Goal: Check status: Check status

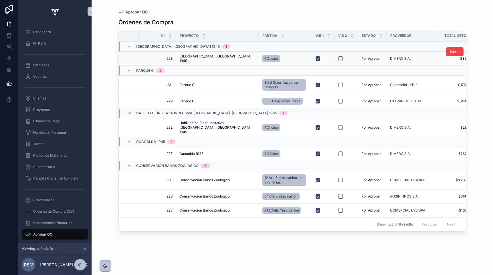
scroll to position [0, 71]
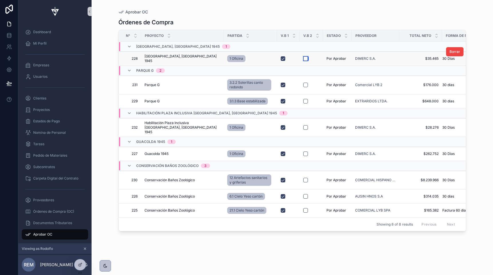
click at [303, 59] on button "scrollable content" at bounding box center [305, 58] width 5 height 5
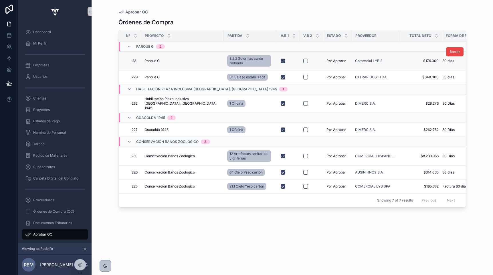
click at [144, 62] on span "Parque G" at bounding box center [151, 61] width 15 height 5
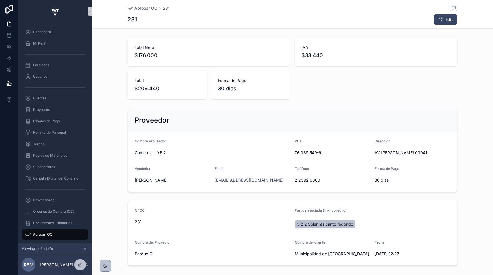
click at [302, 223] on span "3.2.2 Solerillas canto redondo" at bounding box center [325, 224] width 56 height 6
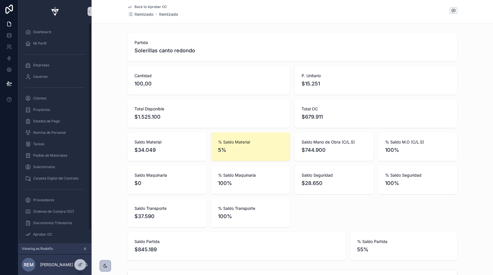
click at [139, 6] on span "Back to Aprobar OC" at bounding box center [150, 7] width 33 height 5
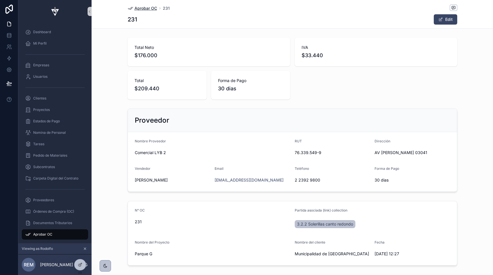
click at [138, 7] on span "Aprobar OC" at bounding box center [145, 8] width 23 height 6
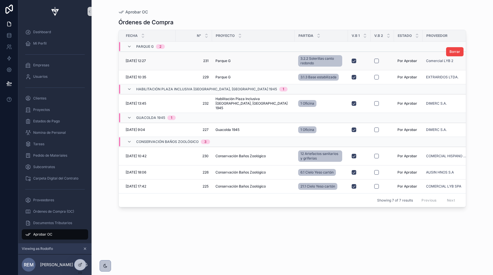
click at [374, 61] on div "scrollable content" at bounding box center [382, 61] width 16 height 5
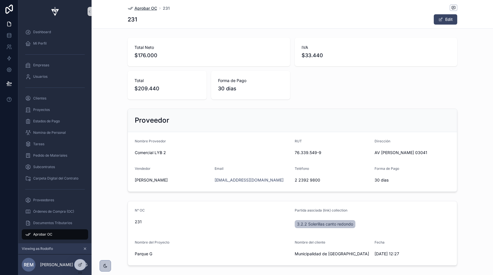
click at [141, 8] on span "Aprobar OC" at bounding box center [145, 8] width 23 height 6
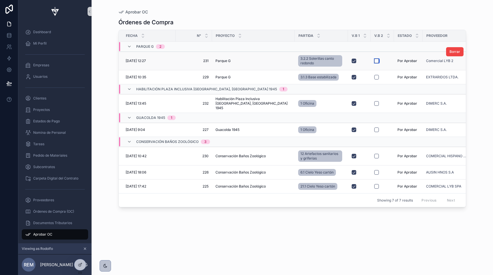
click at [374, 61] on button "scrollable content" at bounding box center [376, 61] width 5 height 5
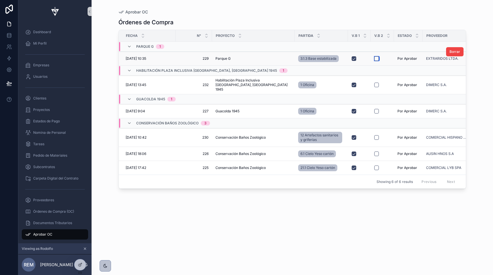
click at [374, 60] on button "scrollable content" at bounding box center [376, 58] width 5 height 5
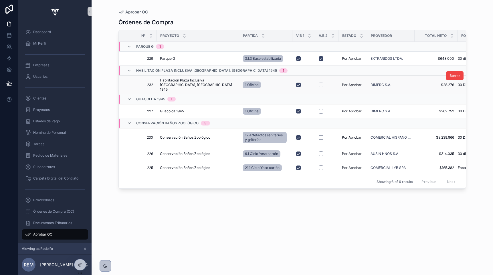
scroll to position [0, 71]
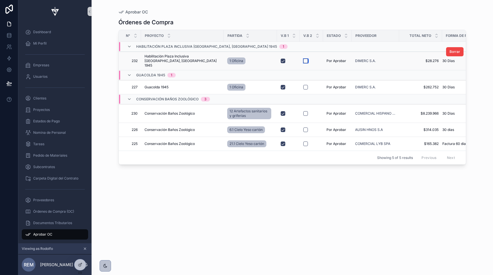
click at [303, 59] on button "scrollable content" at bounding box center [305, 61] width 5 height 5
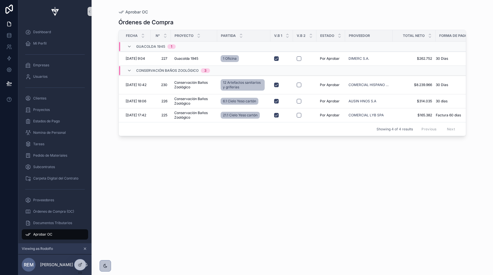
scroll to position [0, 12]
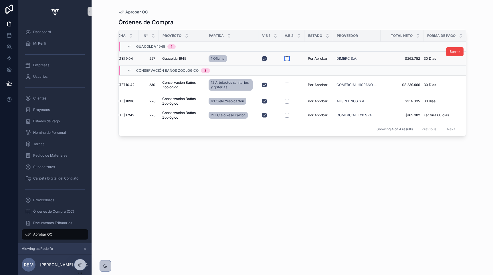
click at [286, 58] on button "scrollable content" at bounding box center [287, 58] width 5 height 5
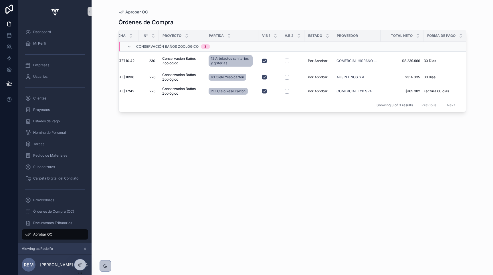
scroll to position [0, 0]
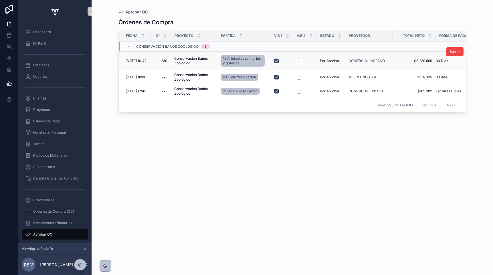
click at [132, 61] on span "[DATE] 10:42" at bounding box center [136, 61] width 21 height 5
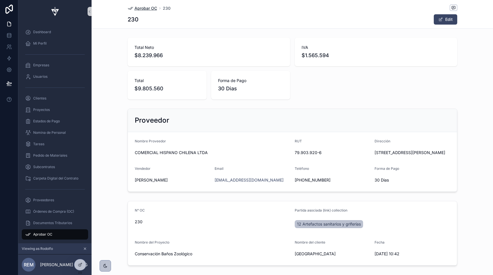
click at [143, 8] on span "Aprobar OC" at bounding box center [145, 8] width 23 height 6
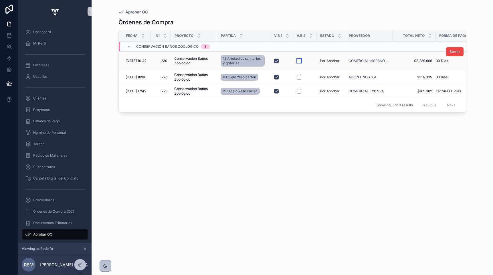
click at [299, 60] on button "scrollable content" at bounding box center [299, 61] width 5 height 5
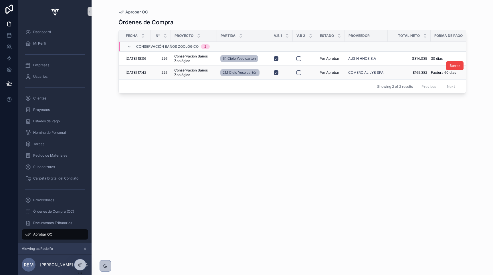
click at [132, 72] on span "[DATE] 17:42" at bounding box center [136, 72] width 21 height 5
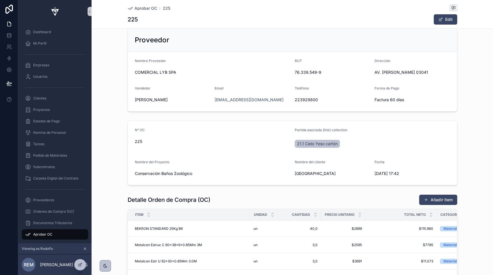
scroll to position [213, 0]
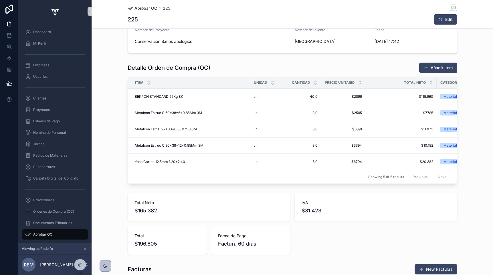
click at [137, 9] on span "Aprobar OC" at bounding box center [145, 8] width 23 height 6
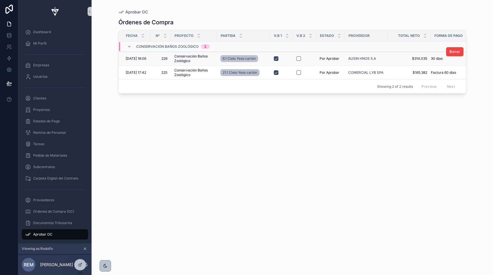
click at [134, 58] on span "[DATE] 18:06" at bounding box center [136, 58] width 21 height 5
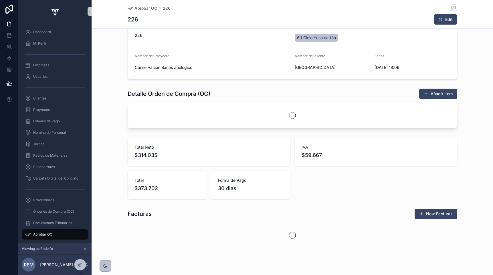
scroll to position [197, 0]
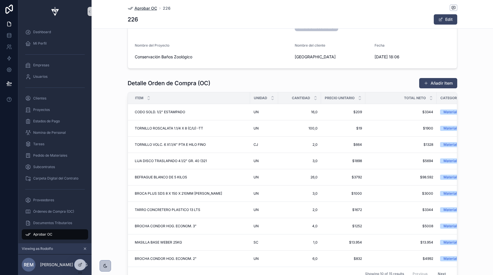
click at [134, 8] on span "Aprobar OC" at bounding box center [145, 8] width 23 height 6
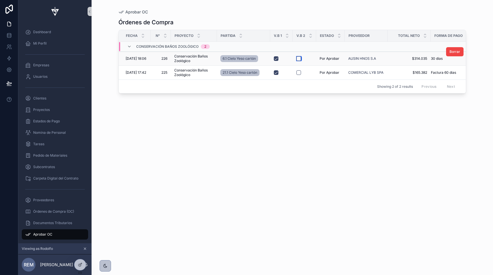
click at [297, 59] on button "scrollable content" at bounding box center [298, 58] width 5 height 5
click at [297, 73] on button "scrollable content" at bounding box center [298, 72] width 5 height 5
